Goal: Answer question/provide support: Share knowledge or assist other users

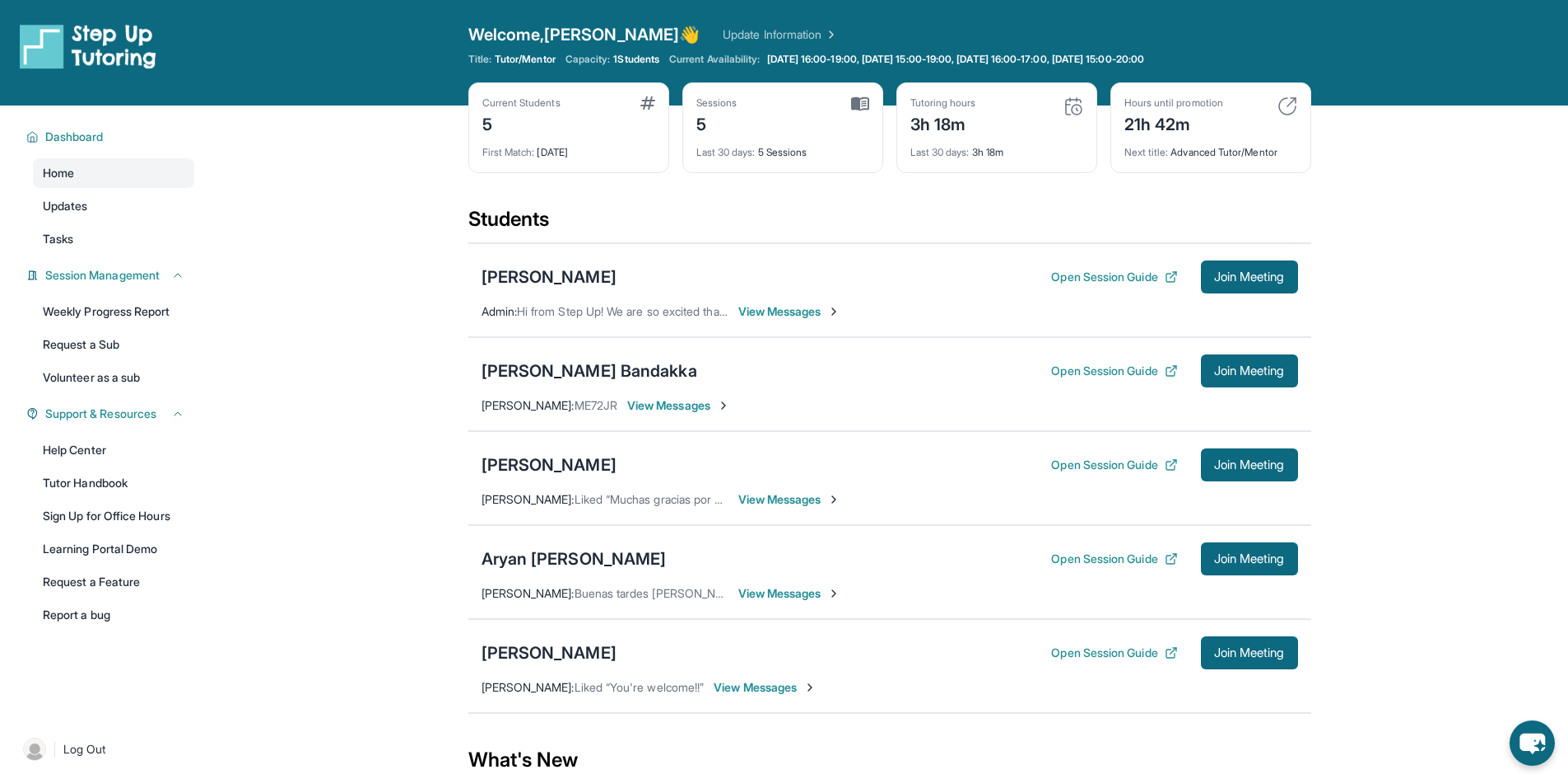
scroll to position [143, 0]
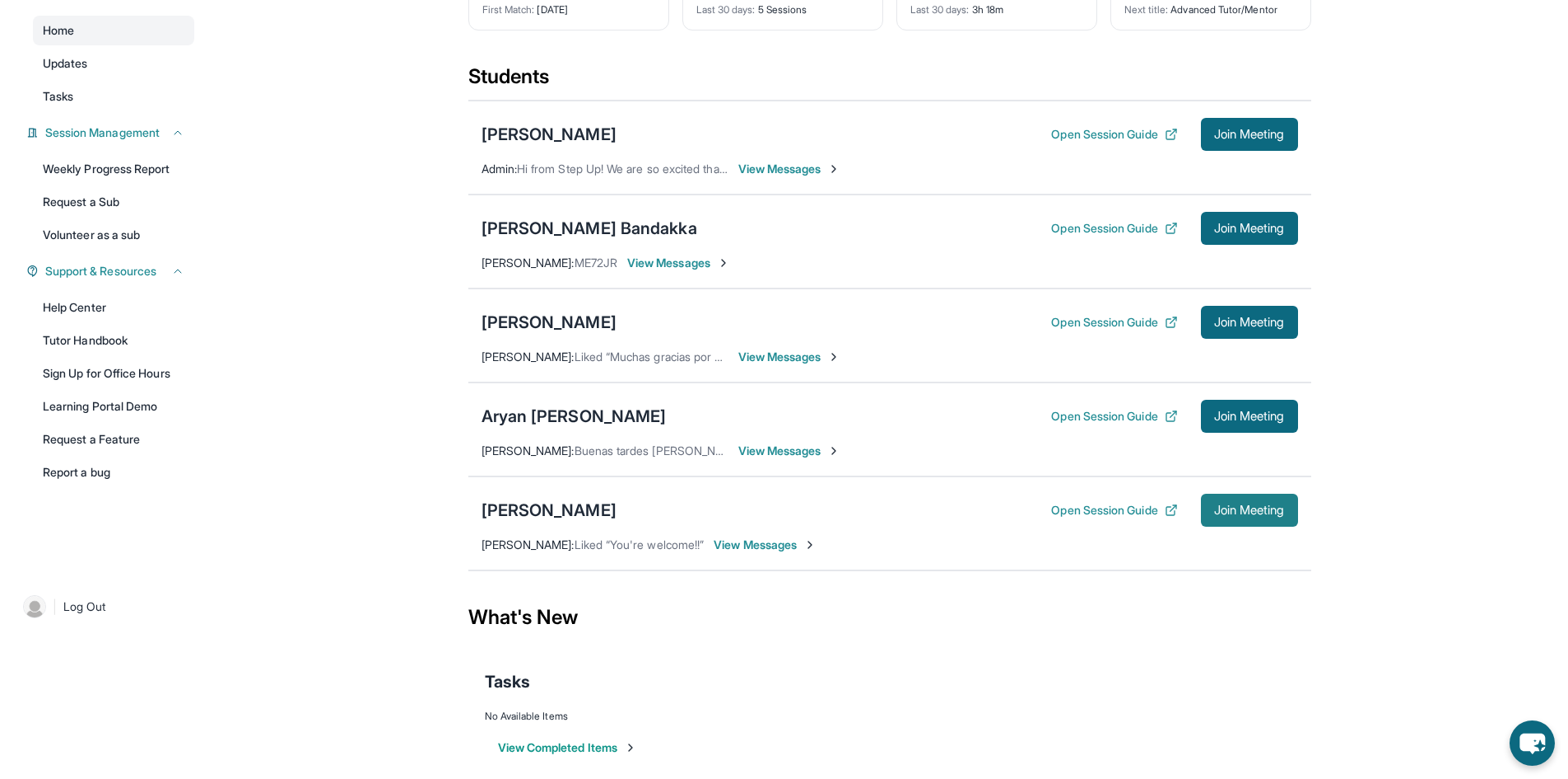
click at [1234, 518] on button "Join Meeting" at bounding box center [1249, 510] width 97 height 33
click at [562, 509] on div "[PERSON_NAME]" at bounding box center [548, 510] width 135 height 23
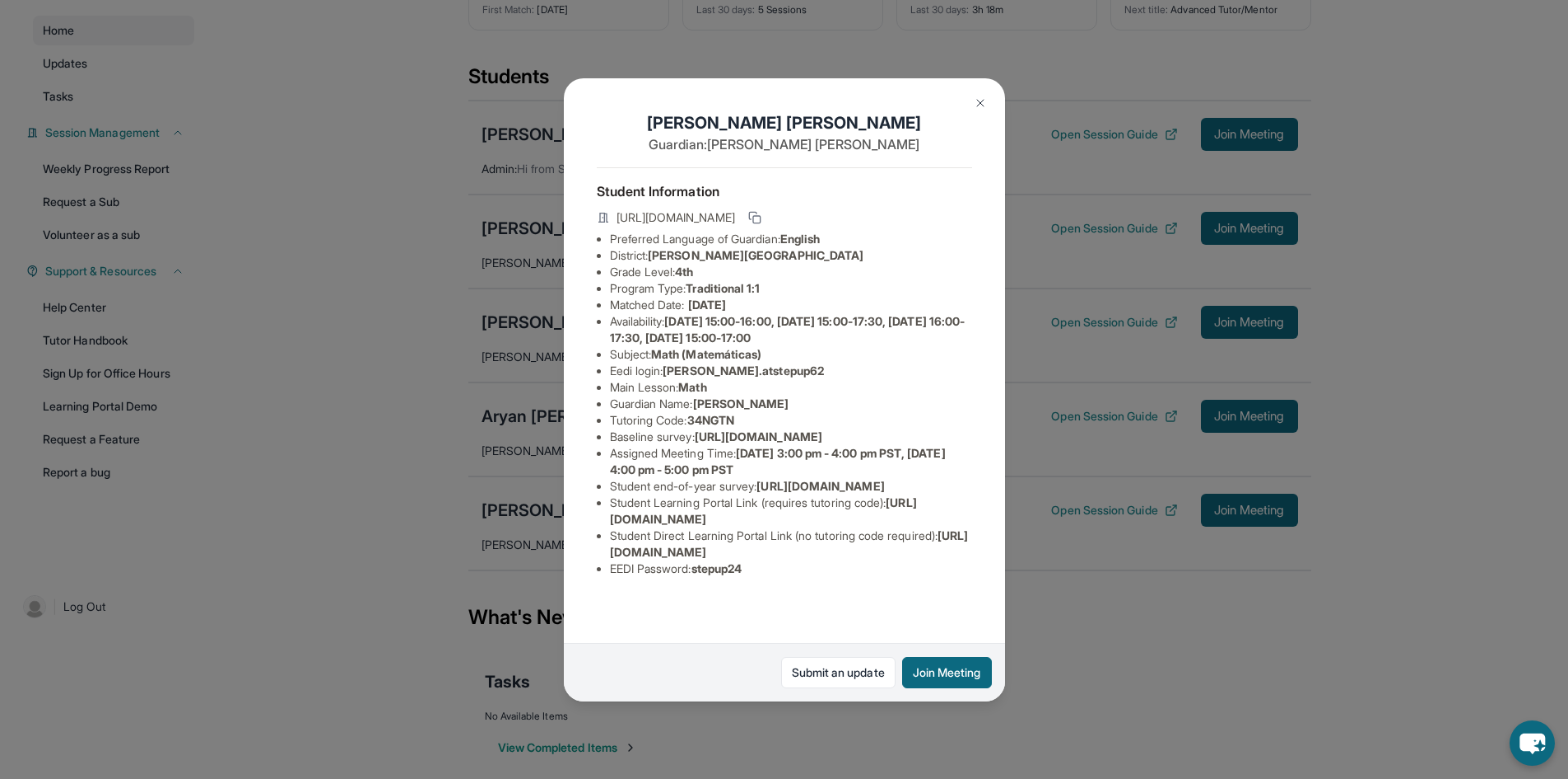
scroll to position [74, 0]
drag, startPoint x: 774, startPoint y: 309, endPoint x: 670, endPoint y: 315, distance: 104.2
click at [670, 362] on li "Eedi login : [PERSON_NAME].atstepup62" at bounding box center [790, 370] width 362 height 17
copy span "[PERSON_NAME].atstepup62"
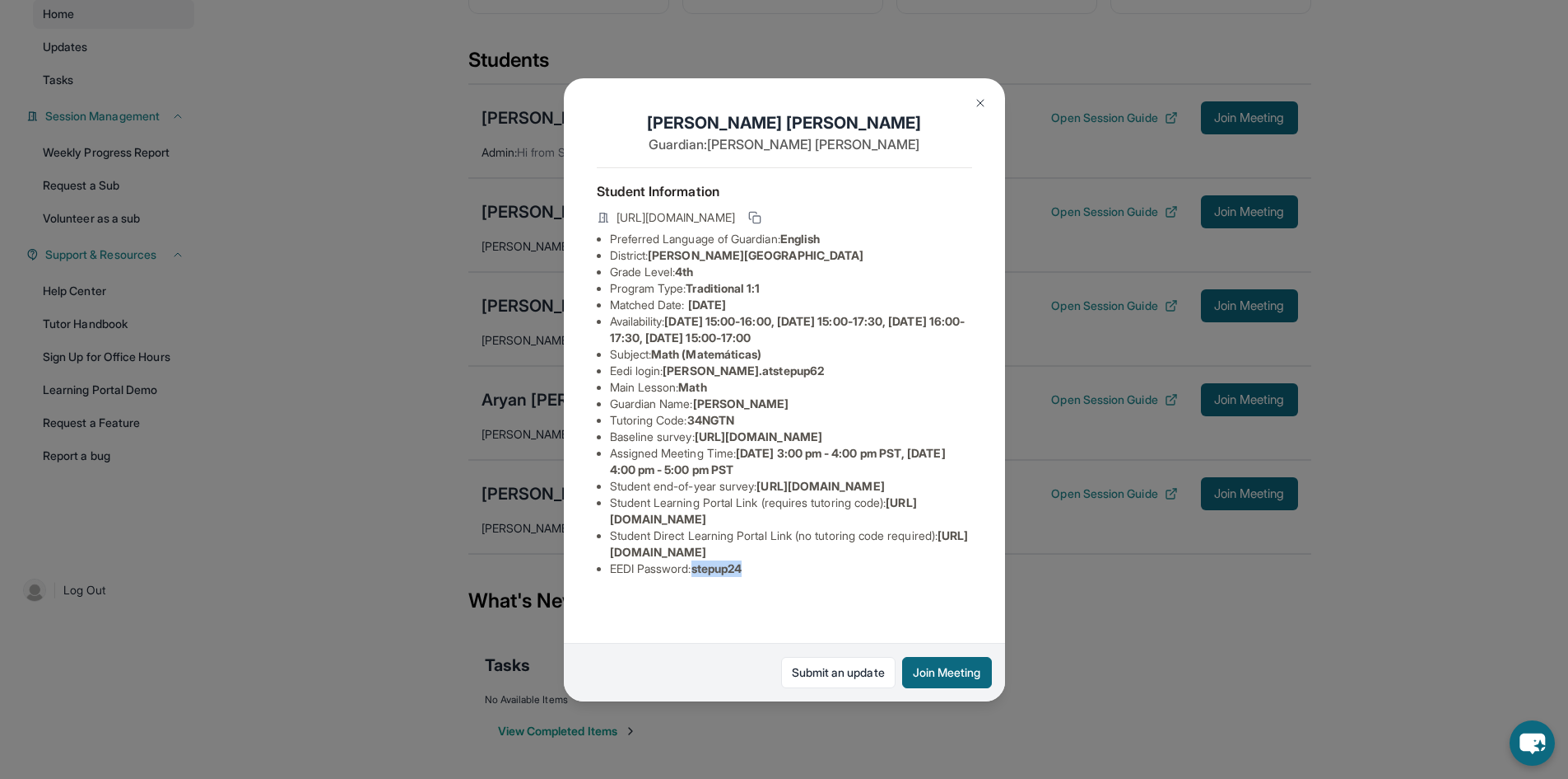
drag, startPoint x: 760, startPoint y: 604, endPoint x: 699, endPoint y: 604, distance: 61.0
click at [699, 577] on li "EEDI Password : stepup24" at bounding box center [790, 569] width 362 height 17
copy span "stepup24"
click at [978, 99] on img at bounding box center [980, 103] width 13 height 13
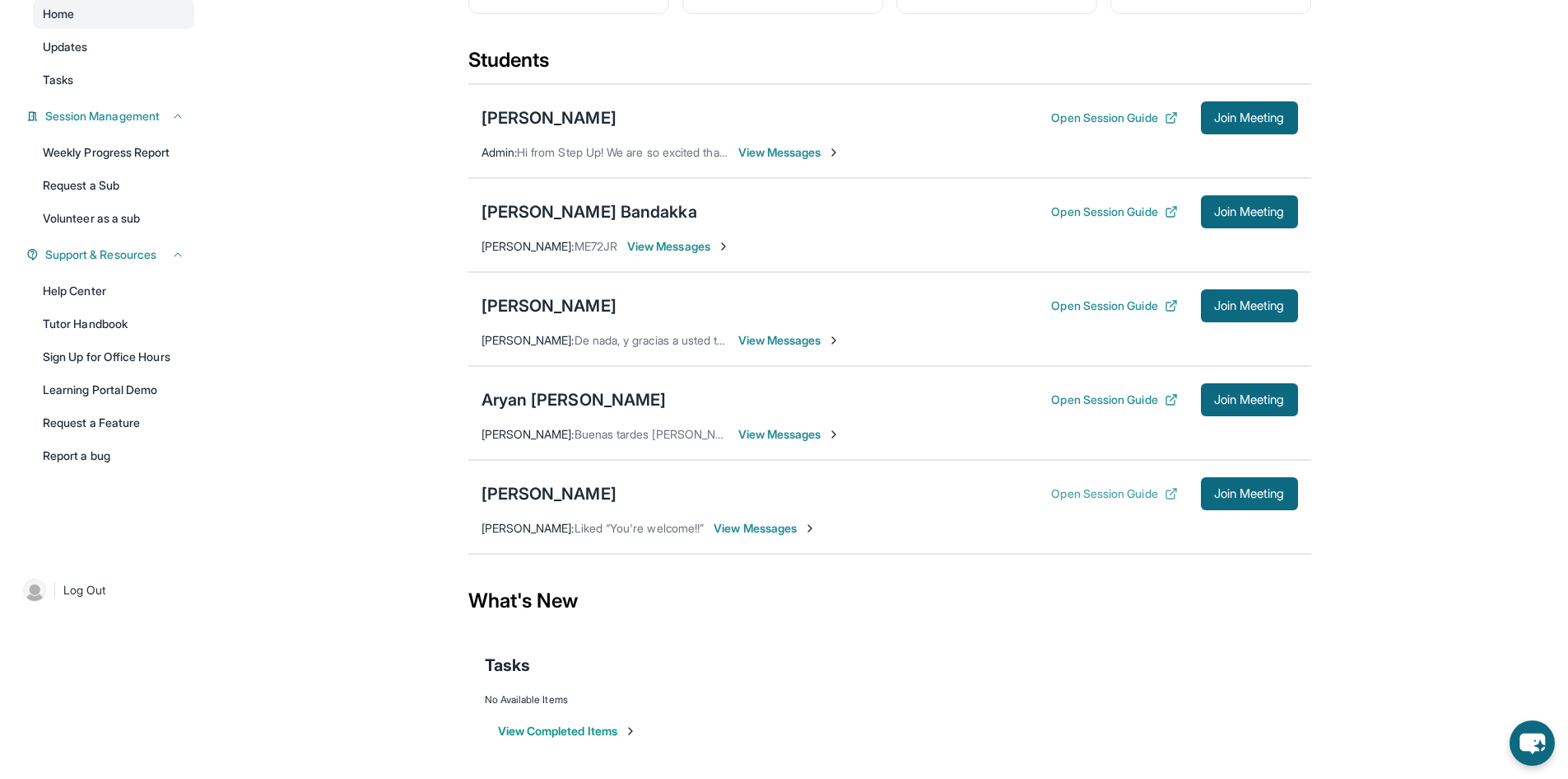
click at [1123, 496] on button "Open Session Guide" at bounding box center [1114, 493] width 126 height 17
